Goal: Task Accomplishment & Management: Complete application form

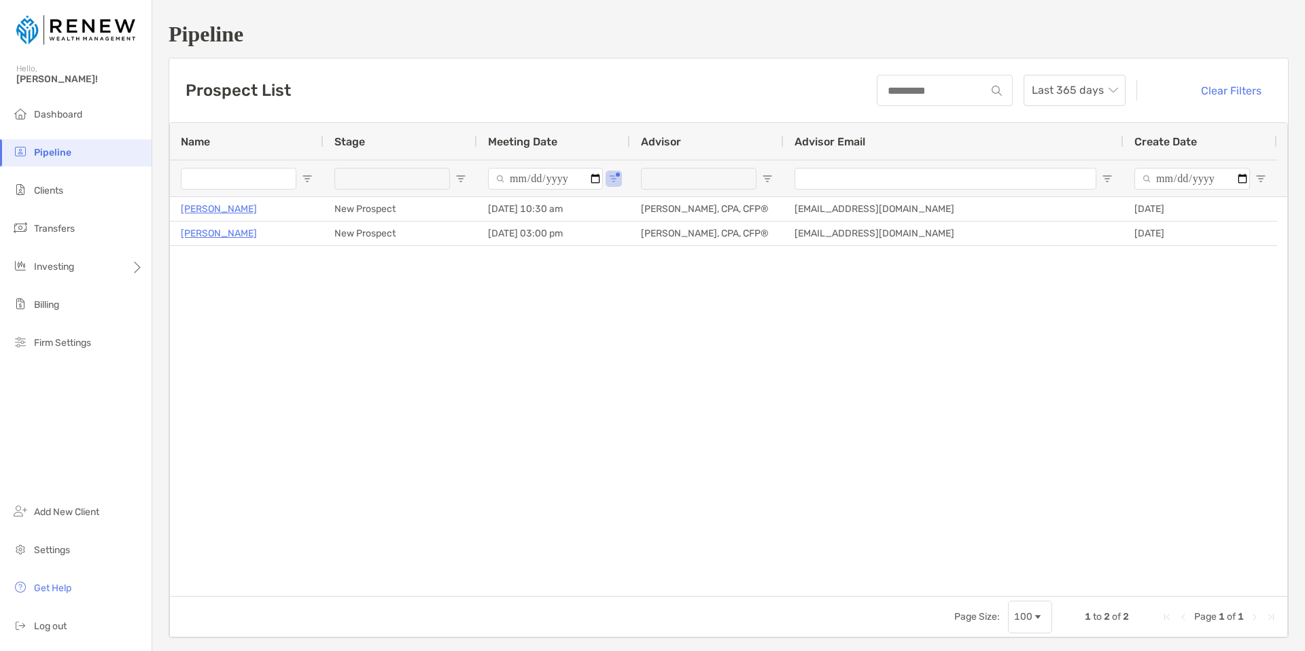
click at [88, 152] on li "Pipeline" at bounding box center [76, 152] width 152 height 27
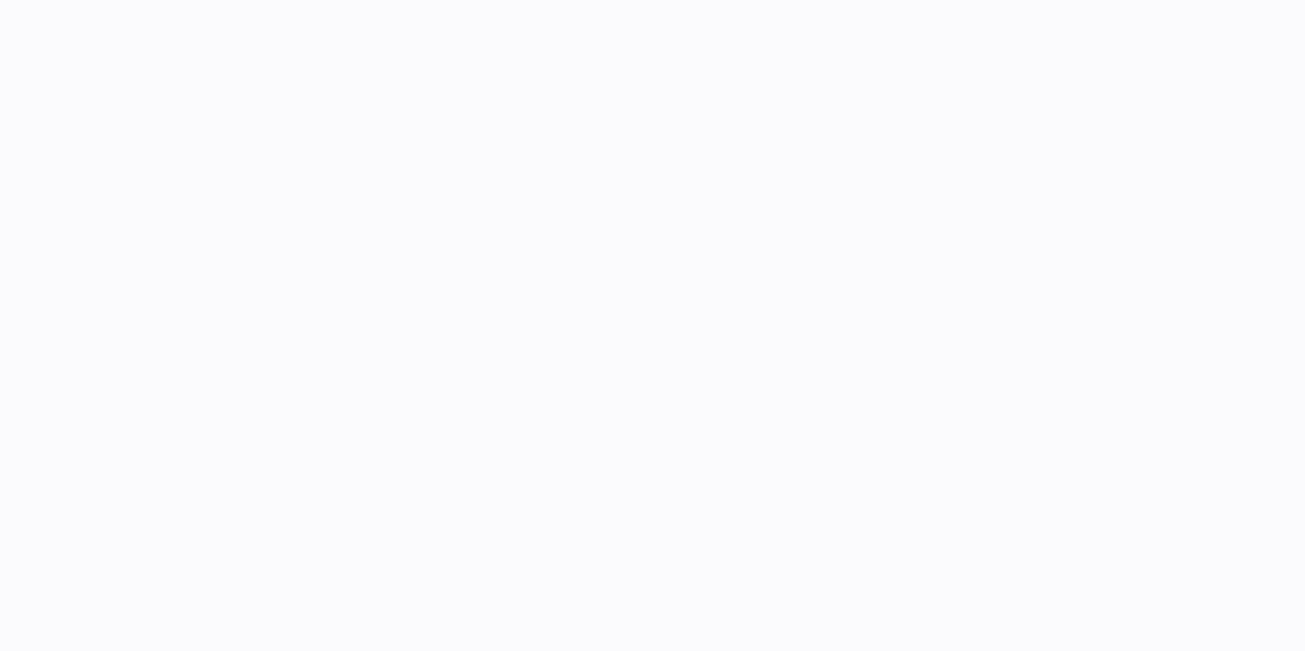
click at [54, 0] on html at bounding box center [652, 0] width 1305 height 0
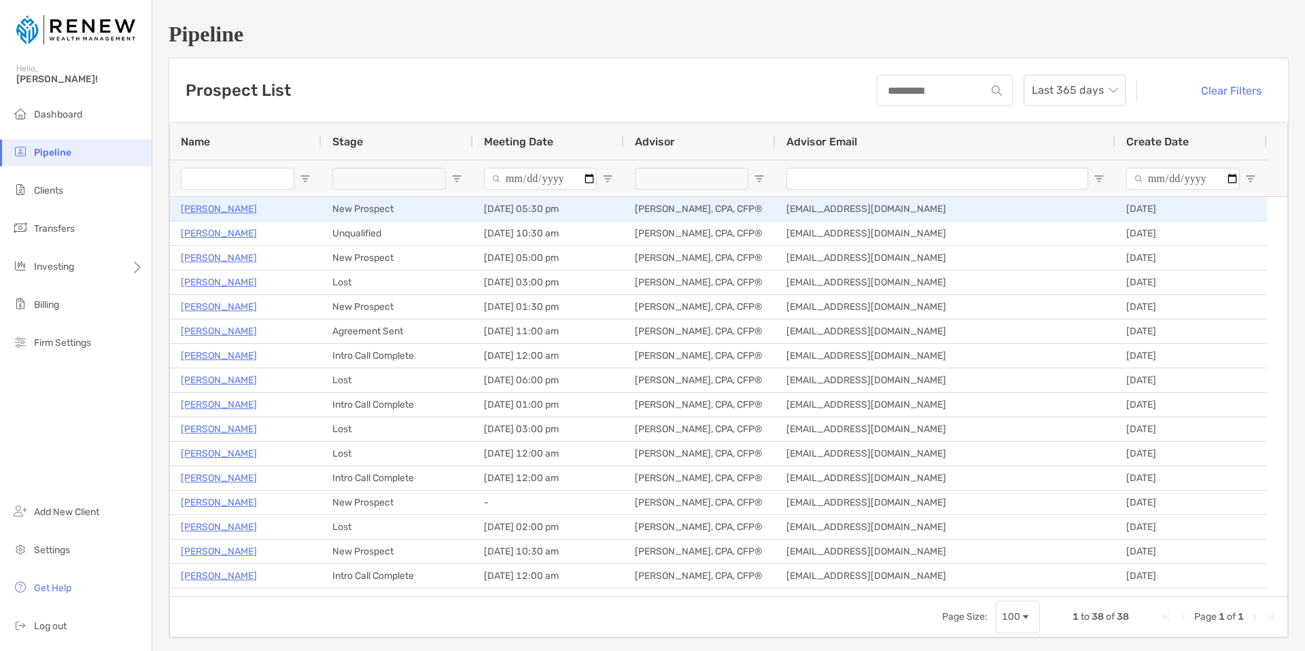
click at [230, 209] on p "[PERSON_NAME]" at bounding box center [219, 209] width 76 height 17
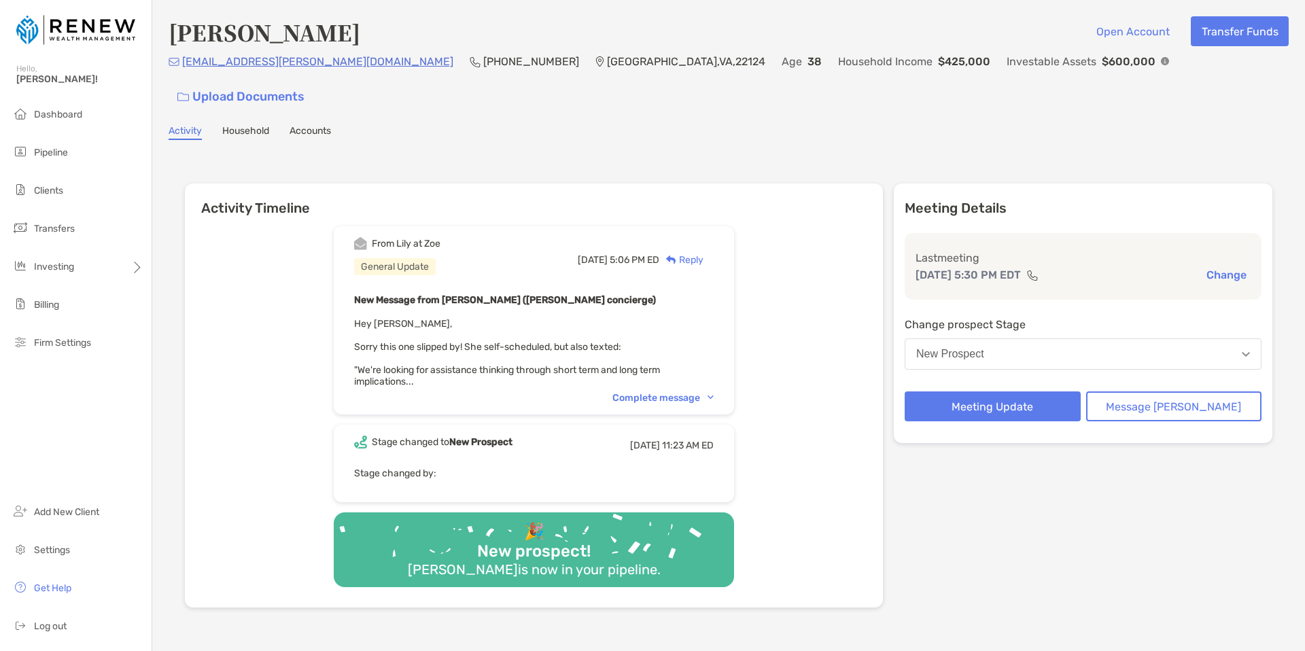
click at [714, 396] on img at bounding box center [711, 398] width 6 height 4
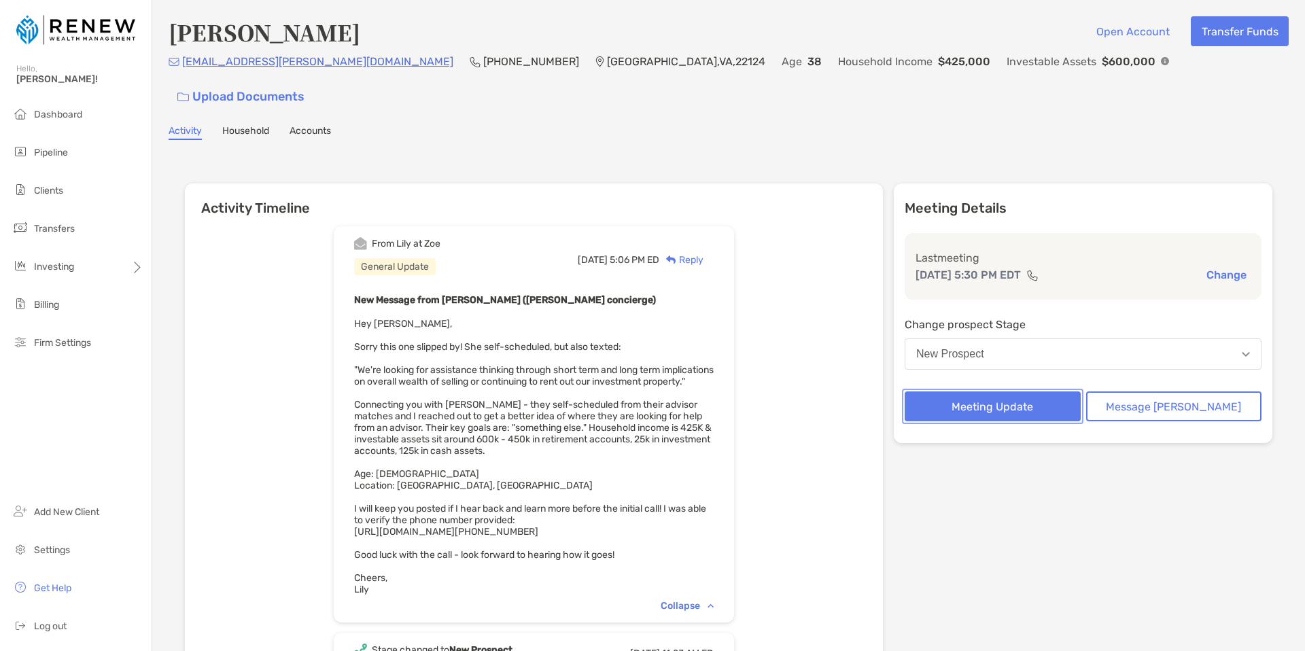
click at [1024, 391] on button "Meeting Update" at bounding box center [993, 406] width 176 height 30
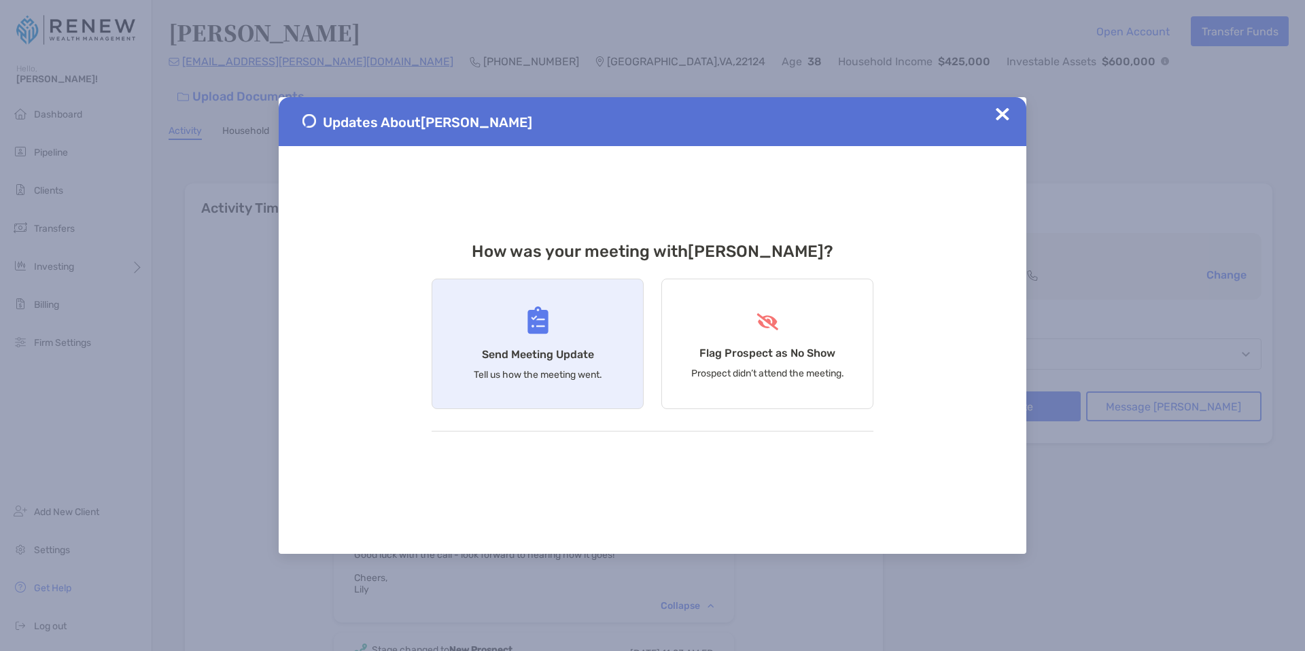
click at [550, 349] on h4 "Send Meeting Update" at bounding box center [538, 354] width 112 height 13
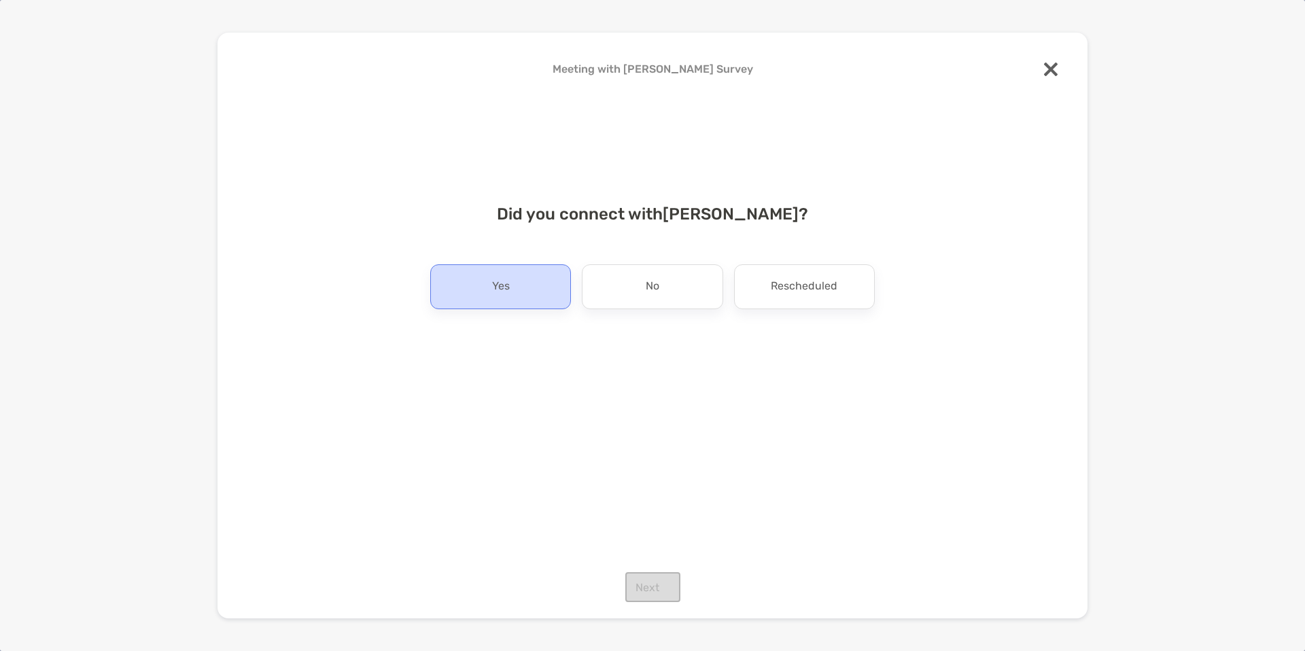
click at [548, 304] on div "Yes" at bounding box center [500, 286] width 141 height 45
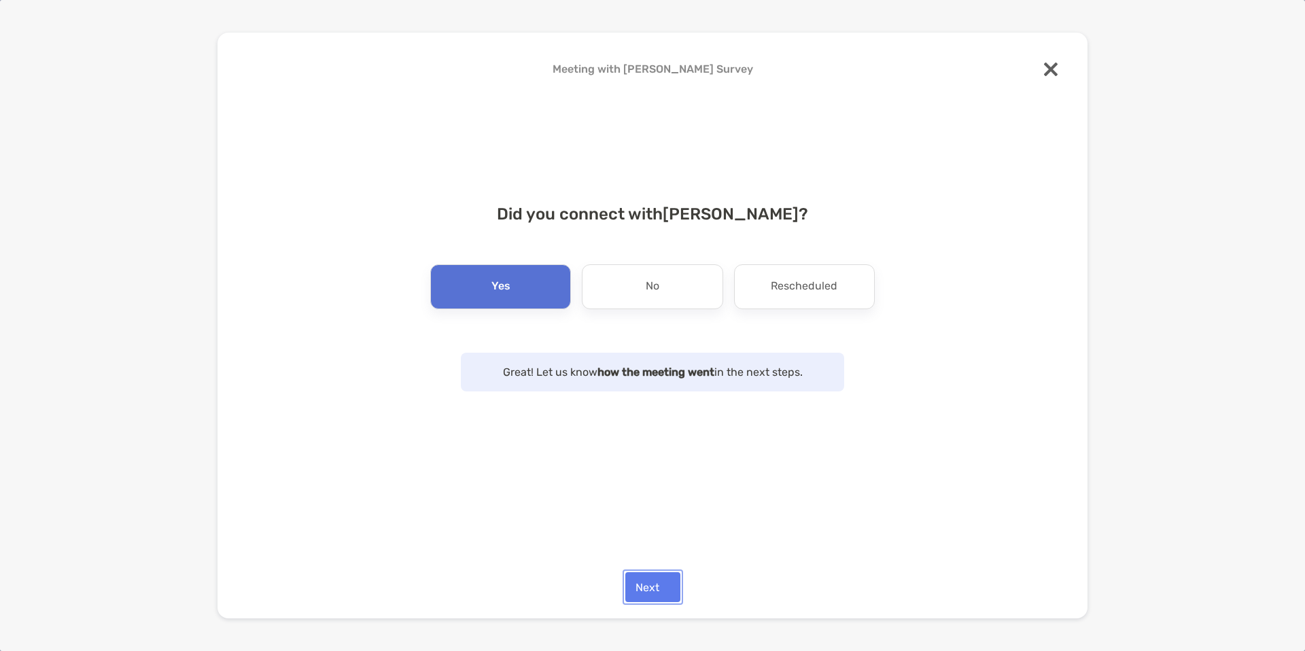
click at [663, 585] on button "Next" at bounding box center [652, 587] width 55 height 30
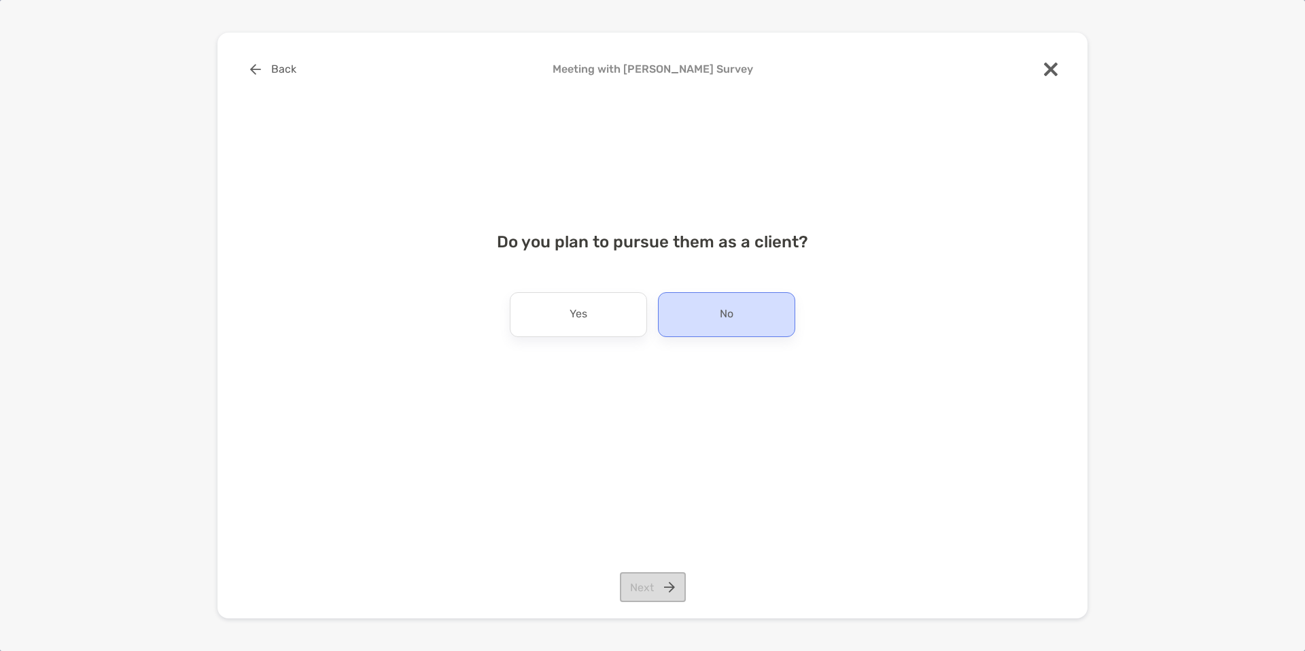
click at [741, 300] on div "No" at bounding box center [726, 314] width 137 height 45
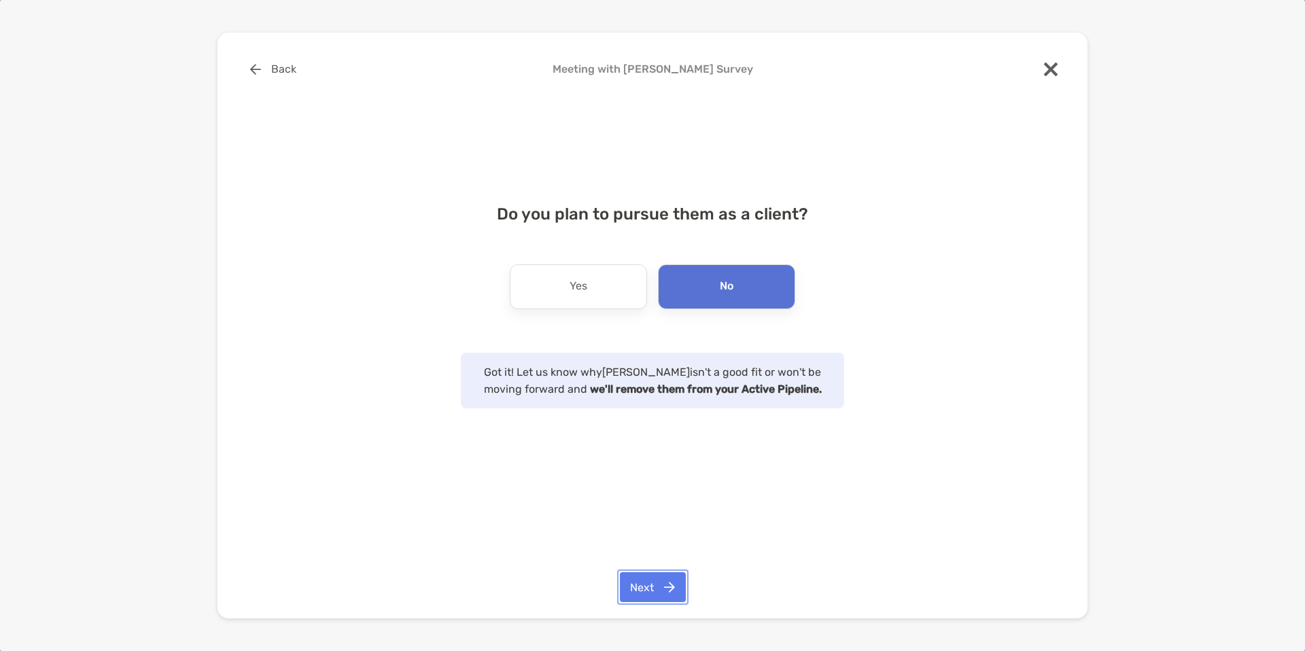
click at [671, 588] on button "Next" at bounding box center [653, 587] width 66 height 30
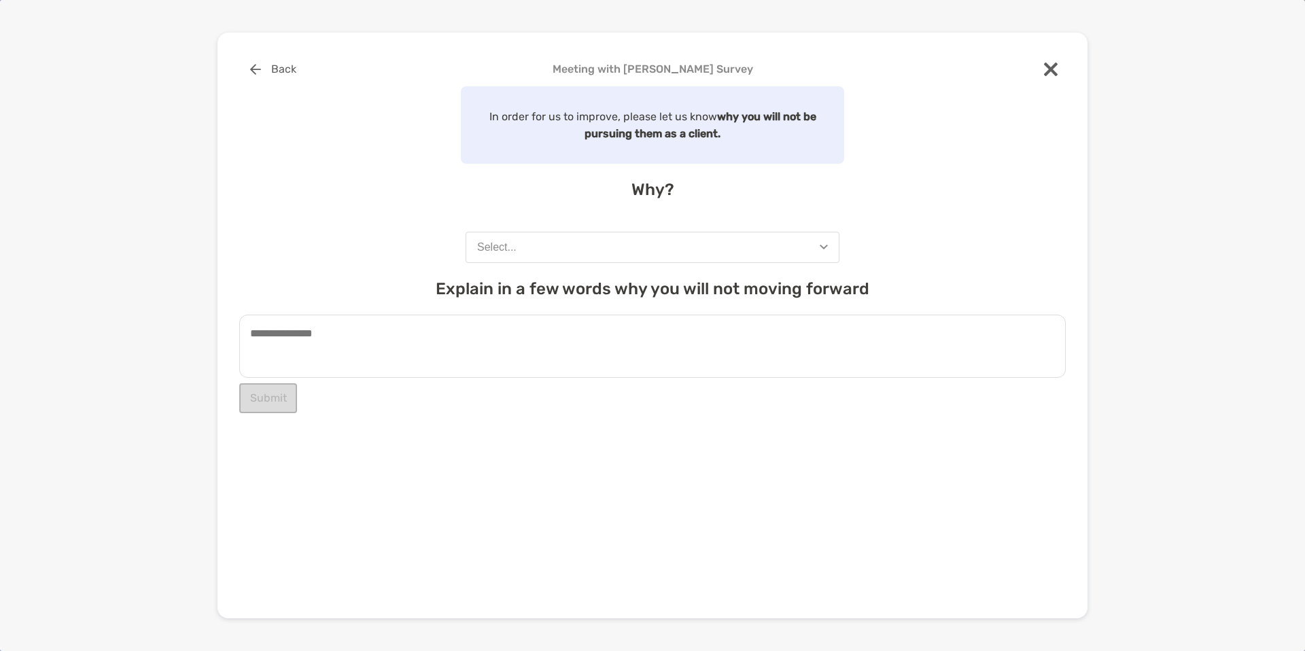
click at [773, 254] on button "Select..." at bounding box center [653, 247] width 374 height 31
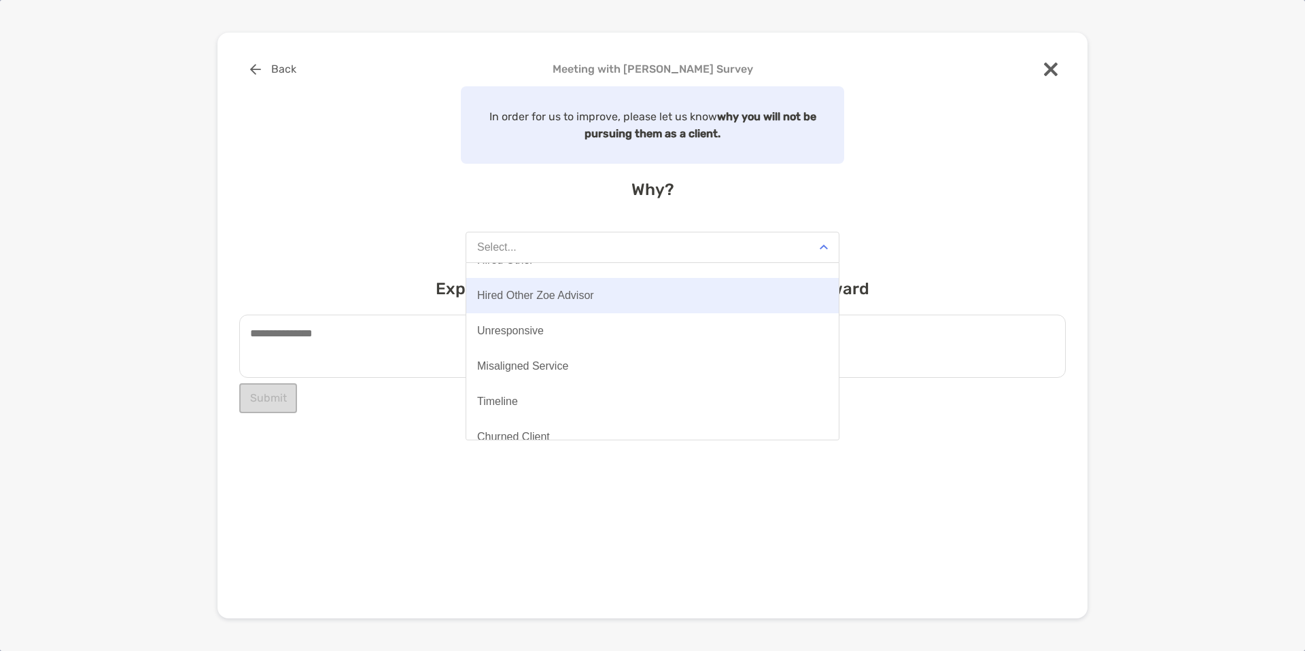
scroll to position [106, 0]
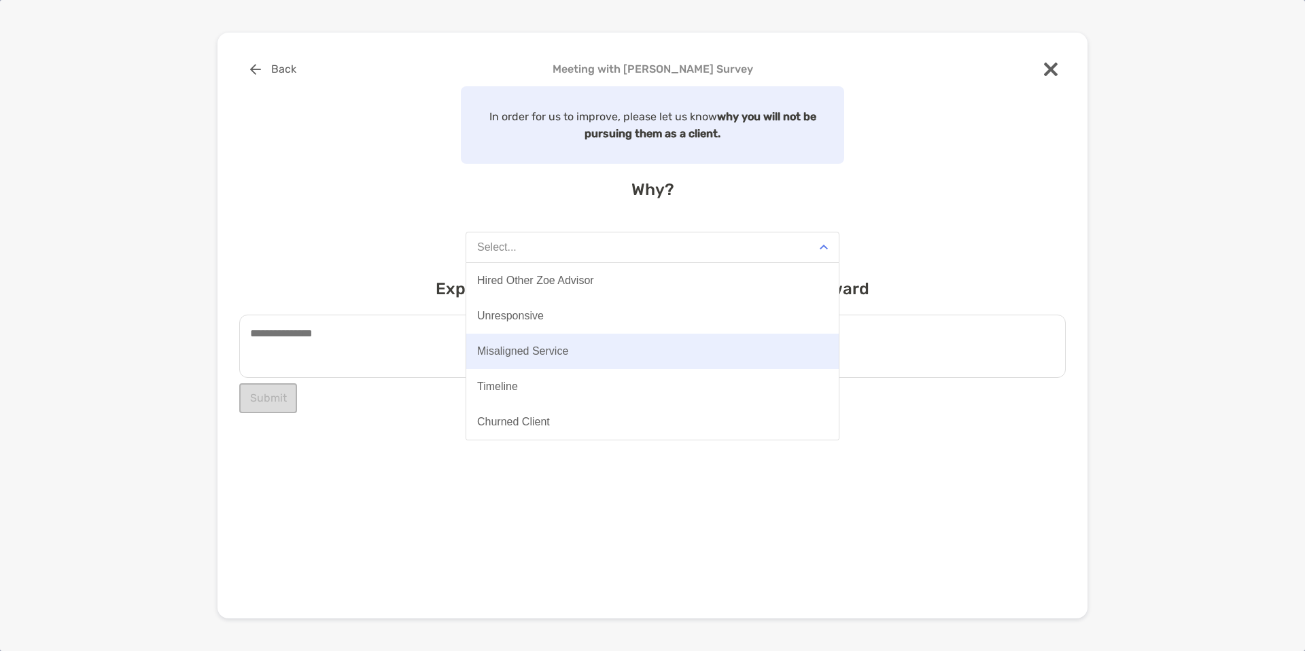
click at [659, 358] on button "Misaligned Service" at bounding box center [652, 351] width 372 height 35
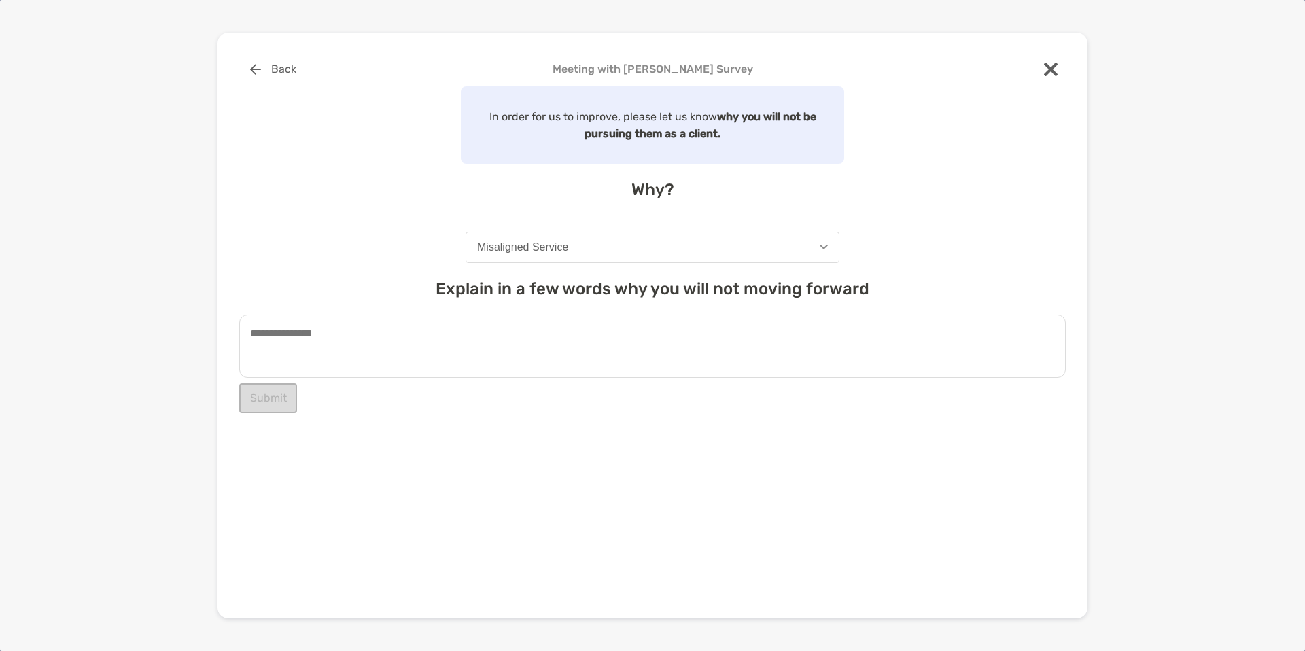
click at [727, 256] on button "Misaligned Service" at bounding box center [653, 247] width 374 height 31
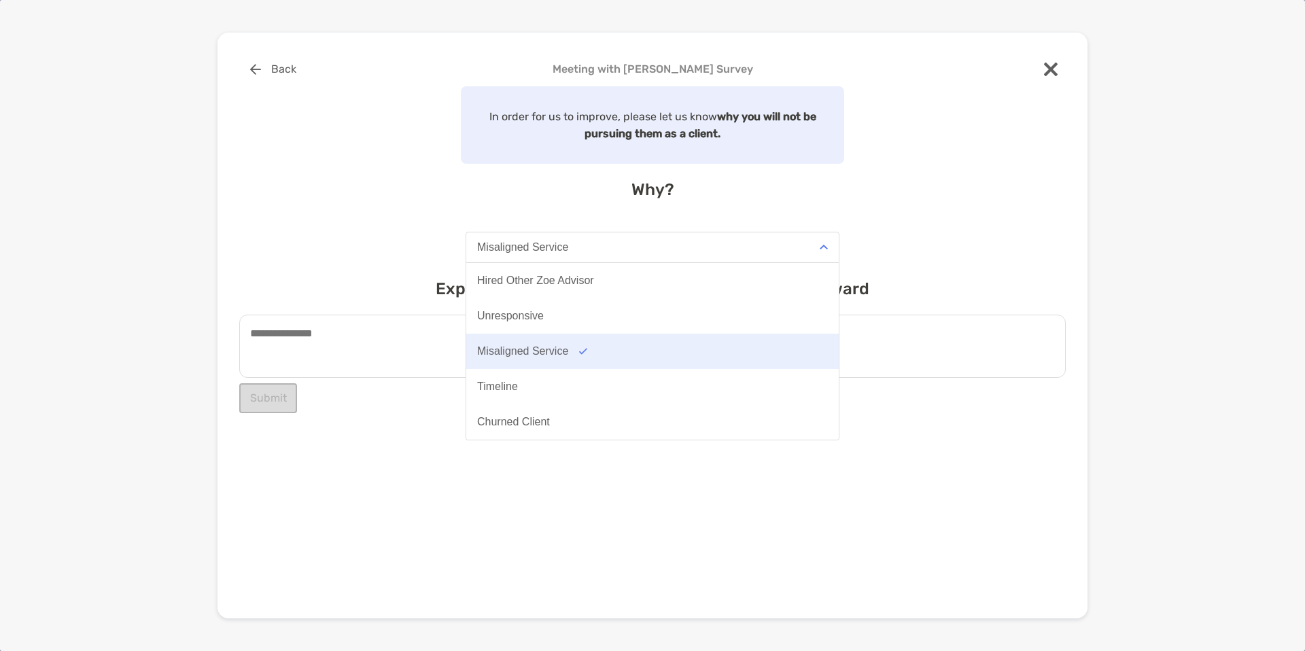
click at [691, 355] on button "Misaligned Service" at bounding box center [652, 351] width 372 height 35
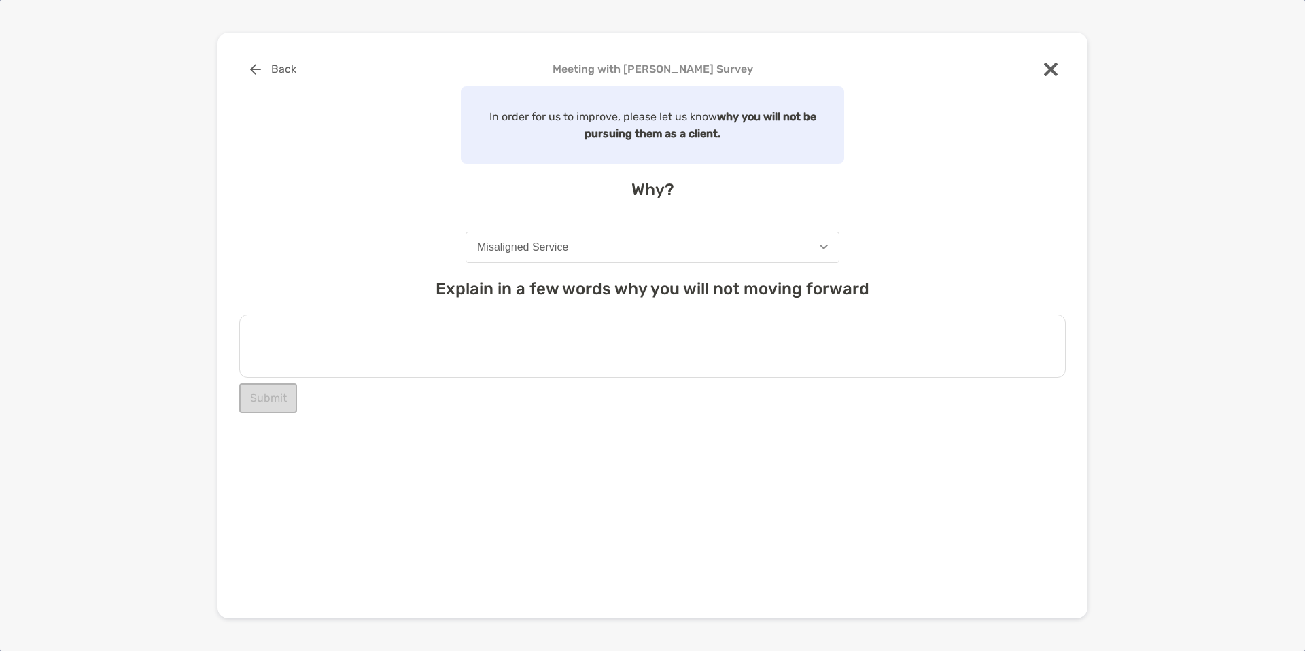
click at [605, 334] on textarea at bounding box center [652, 346] width 826 height 63
type textarea "*"
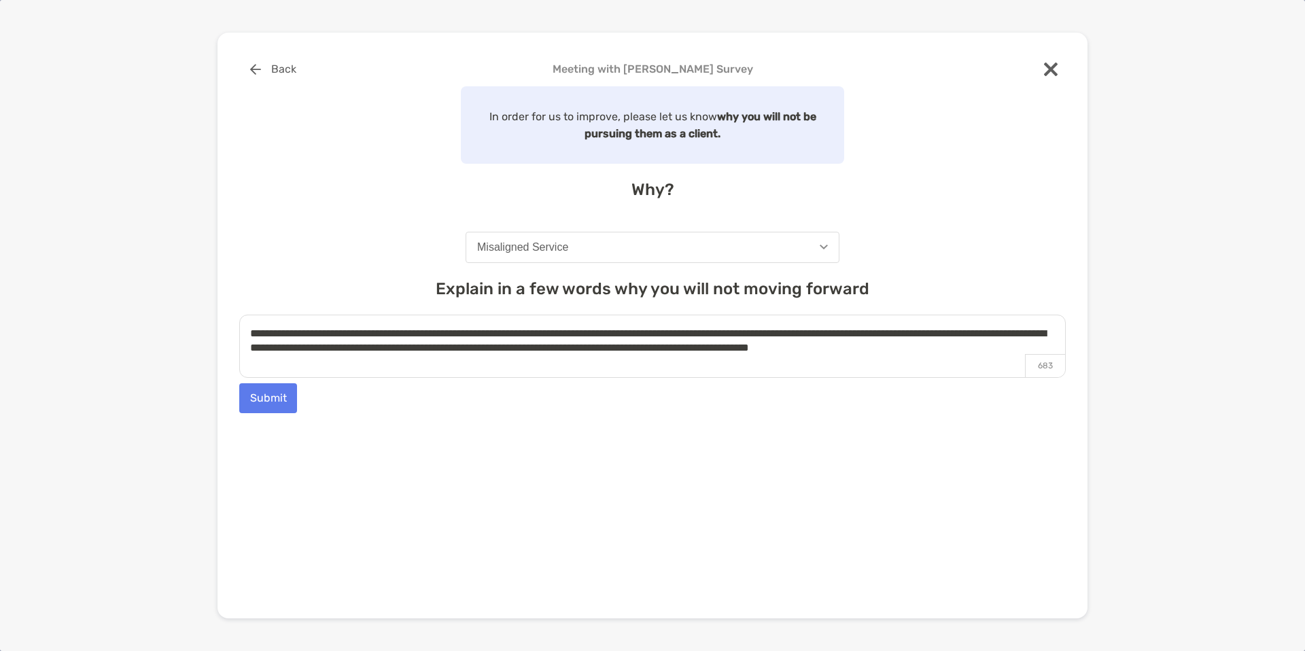
click at [979, 331] on textarea "**********" at bounding box center [652, 346] width 826 height 63
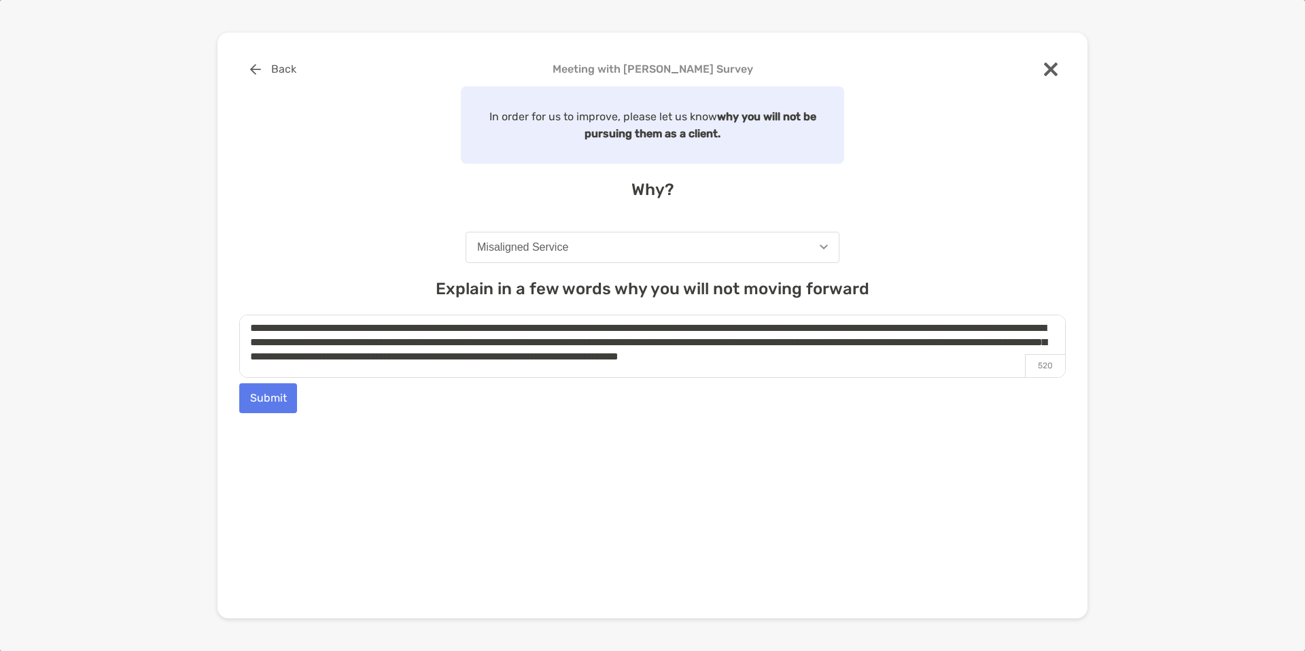
scroll to position [15, 0]
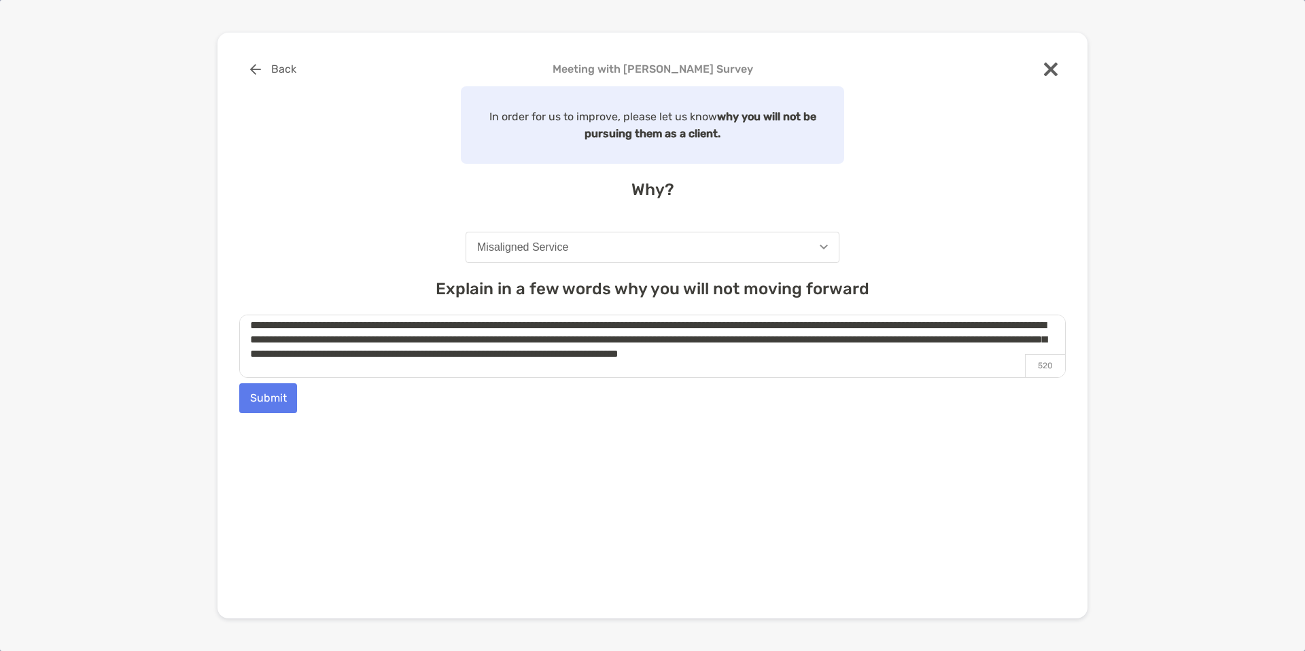
type textarea "**********"
click at [280, 408] on button "Submit" at bounding box center [268, 398] width 58 height 30
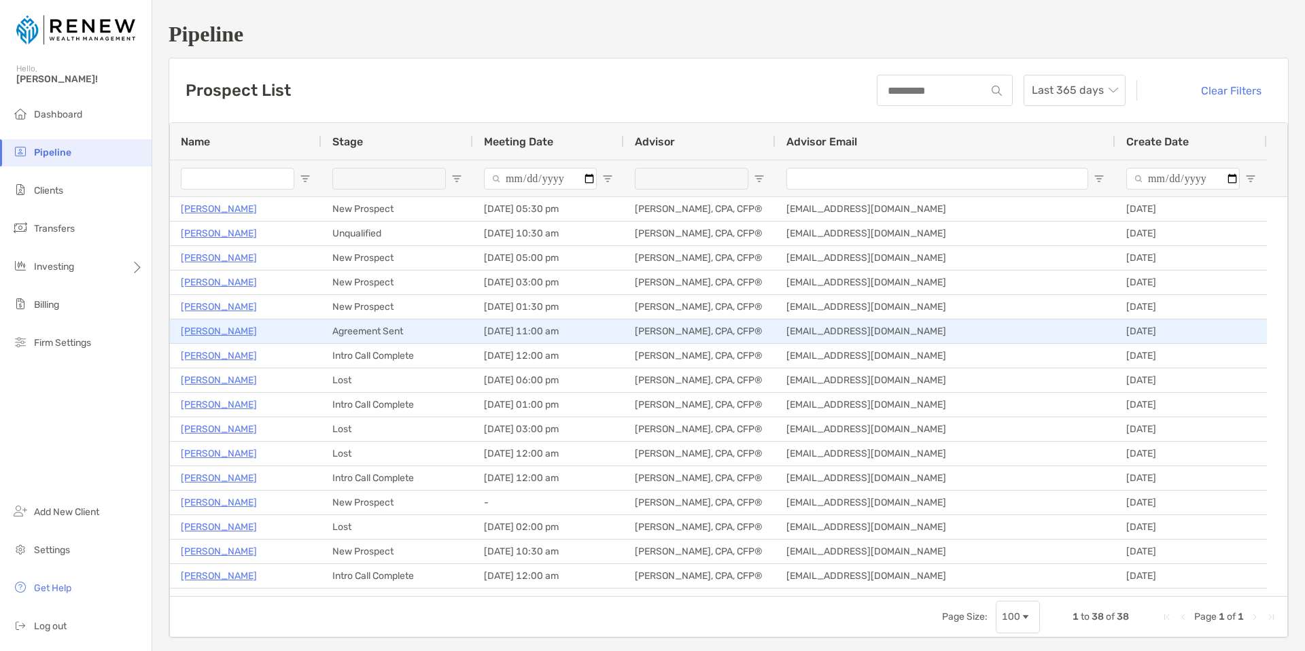
scroll to position [123, 0]
